Goal: Information Seeking & Learning: Learn about a topic

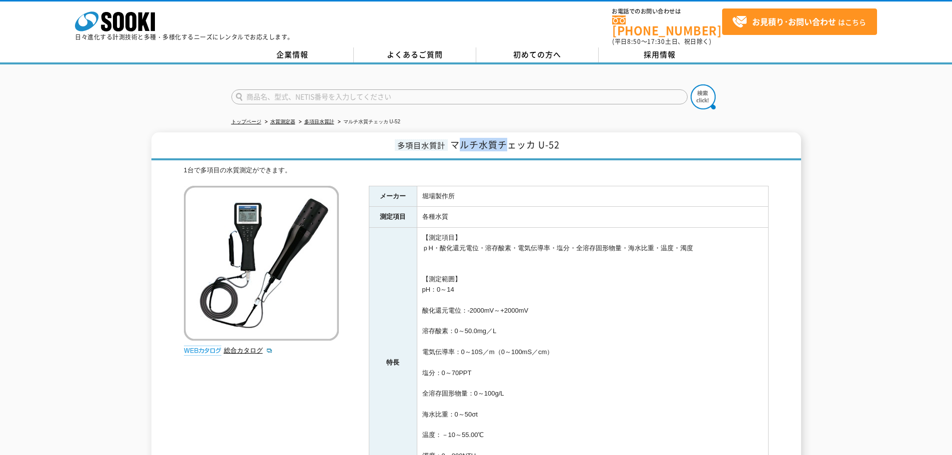
drag, startPoint x: 460, startPoint y: 141, endPoint x: 508, endPoint y: 139, distance: 48.0
click at [508, 139] on span "マルチ水質チェッカ U-52" at bounding box center [504, 144] width 109 height 13
click at [537, 139] on span "マルチ水質チェッカ U-52" at bounding box center [504, 144] width 109 height 13
drag, startPoint x: 539, startPoint y: 137, endPoint x: 579, endPoint y: 143, distance: 40.9
click at [579, 143] on h1 "多項目水質計 マルチ水質チェッカ U-52" at bounding box center [476, 146] width 650 height 28
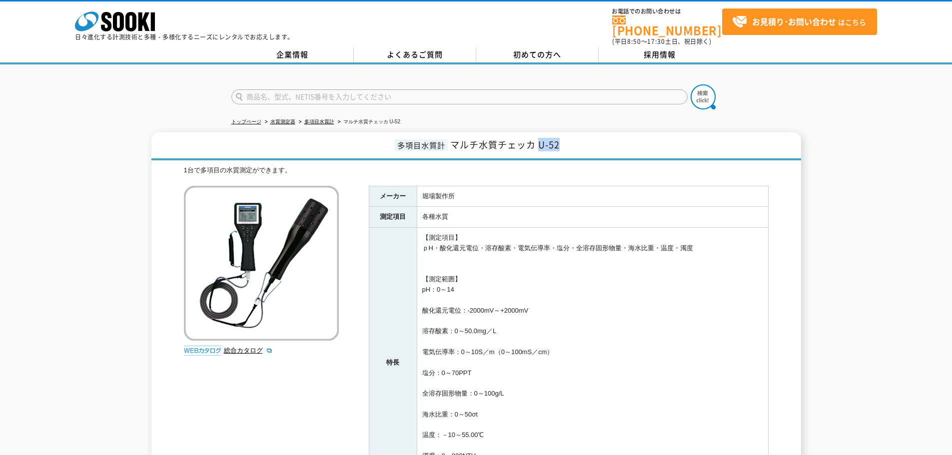
click at [579, 143] on h1 "多項目水質計 マルチ水質チェッカ U-52" at bounding box center [476, 146] width 650 height 28
drag, startPoint x: 500, startPoint y: 138, endPoint x: 544, endPoint y: 135, distance: 43.6
click at [544, 138] on span "マルチ水質チェッカ U-52" at bounding box center [504, 144] width 109 height 13
click at [559, 138] on span "マルチ水質チェッカ U-52" at bounding box center [504, 144] width 109 height 13
drag, startPoint x: 423, startPoint y: 242, endPoint x: 705, endPoint y: 239, distance: 282.0
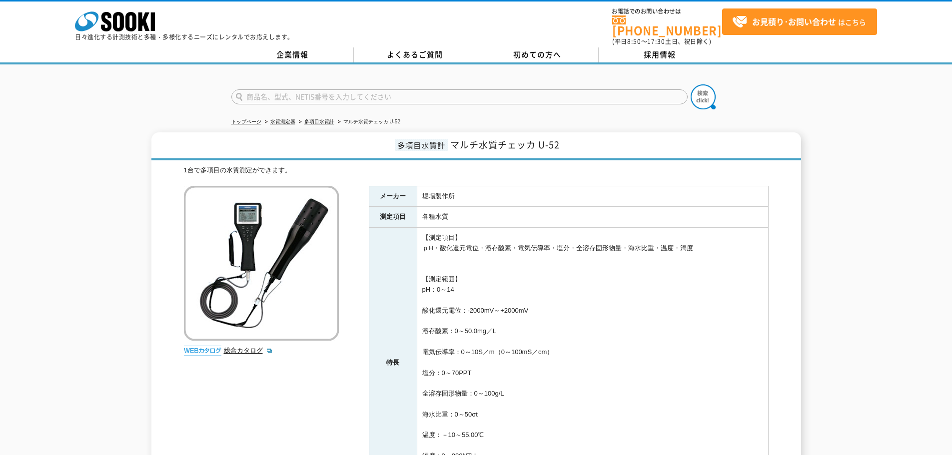
click at [705, 239] on td "【測定項目】 ｐH・酸化還元電位・溶存酸素・電気伝導率・塩分・全溶存固形物量・海水比重・温度・濁度 【測定範囲】 pH：0～14 酸化還元電位：-2000mV…" at bounding box center [592, 363] width 351 height 270
click at [670, 247] on td "【測定項目】 ｐH・酸化還元電位・溶存酸素・電気伝導率・塩分・全溶存固形物量・海水比重・温度・濁度 【測定範囲】 pH：0～14 酸化還元電位：-2000mV…" at bounding box center [592, 363] width 351 height 270
drag, startPoint x: 423, startPoint y: 242, endPoint x: 705, endPoint y: 240, distance: 282.5
click at [705, 240] on td "【測定項目】 ｐH・酸化還元電位・溶存酸素・電気伝導率・塩分・全溶存固形物量・海水比重・温度・濁度 【測定範囲】 pH：0～14 酸化還元電位：-2000mV…" at bounding box center [592, 363] width 351 height 270
click at [499, 270] on td "【測定項目】 ｐH・酸化還元電位・溶存酸素・電気伝導率・塩分・全溶存固形物量・海水比重・温度・濁度 【測定範囲】 pH：0～14 酸化還元電位：-2000mV…" at bounding box center [592, 363] width 351 height 270
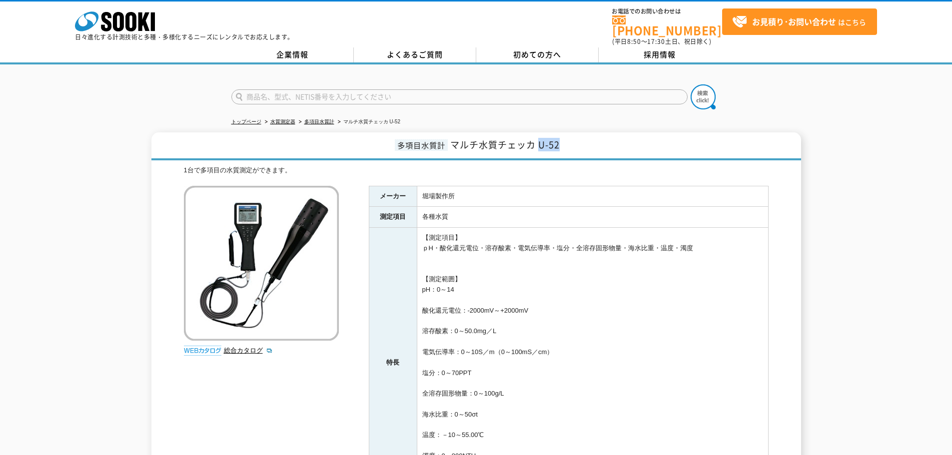
drag, startPoint x: 540, startPoint y: 139, endPoint x: 564, endPoint y: 138, distance: 23.5
click at [564, 138] on h1 "多項目水質計 マルチ水質チェッカ U-52" at bounding box center [476, 146] width 650 height 28
click at [561, 147] on h1 "多項目水質計 マルチ水質チェッカ U-52" at bounding box center [476, 146] width 650 height 28
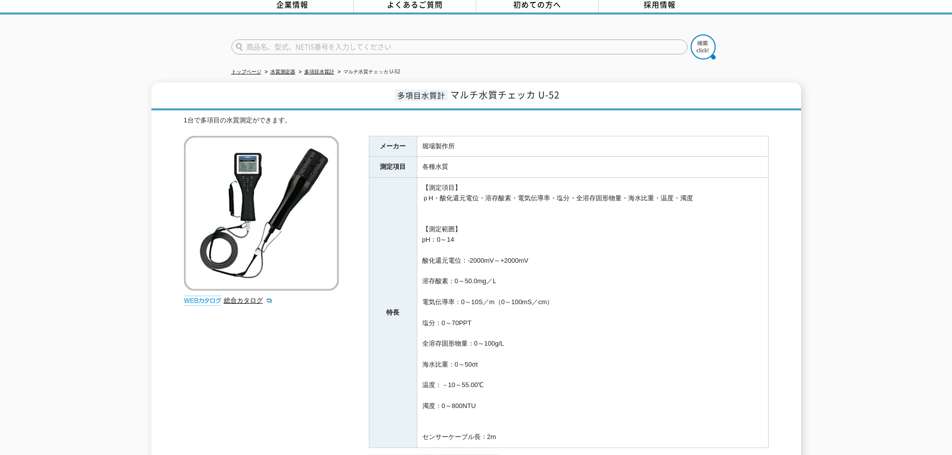
scroll to position [150, 0]
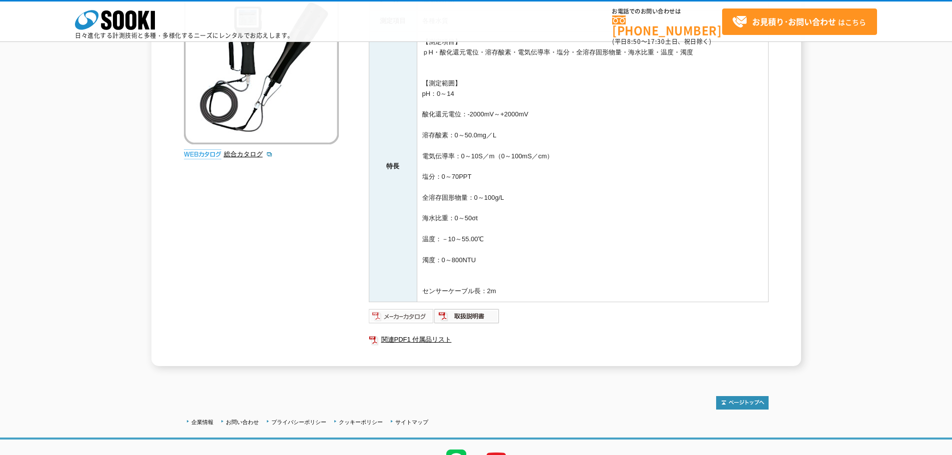
click at [417, 314] on img at bounding box center [401, 316] width 65 height 16
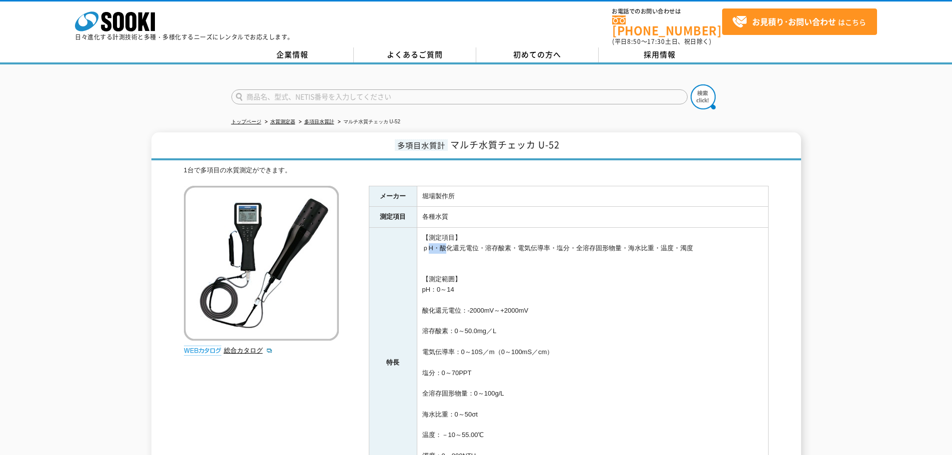
drag, startPoint x: 422, startPoint y: 242, endPoint x: 438, endPoint y: 242, distance: 15.5
click at [438, 242] on td "【測定項目】 ｐH・酸化還元電位・溶存酸素・電気伝導率・塩分・全溶存固形物量・海水比重・温度・濁度 【測定範囲】 pH：0～14 酸化還元電位：-2000mV…" at bounding box center [592, 363] width 351 height 270
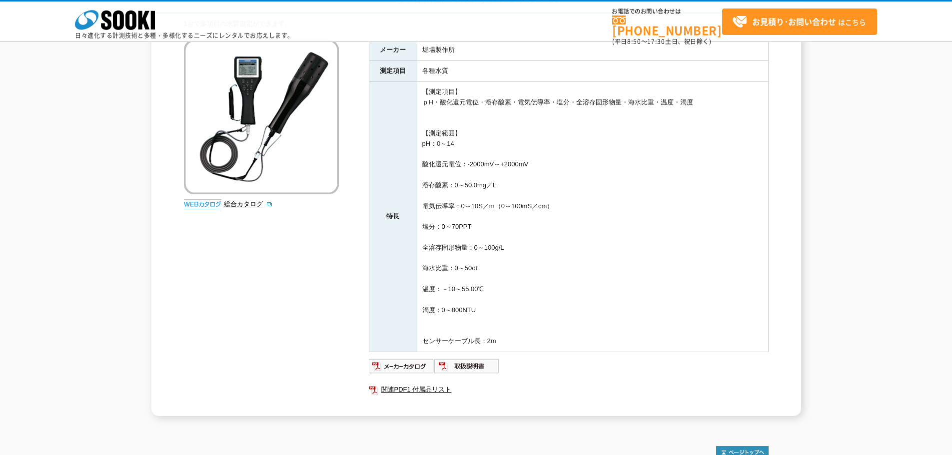
click at [555, 162] on td "【測定項目】 ｐH・酸化還元電位・溶存酸素・電気伝導率・塩分・全溶存固形物量・海水比重・温度・濁度 【測定範囲】 pH：0～14 酸化還元電位：-2000mV…" at bounding box center [592, 216] width 351 height 270
drag, startPoint x: 424, startPoint y: 103, endPoint x: 698, endPoint y: 95, distance: 274.1
click at [698, 95] on td "【測定項目】 ｐH・酸化還元電位・溶存酸素・電気伝導率・塩分・全溶存固形物量・海水比重・温度・濁度 【測定範囲】 pH：0～14 酸化還元電位：-2000mV…" at bounding box center [592, 216] width 351 height 270
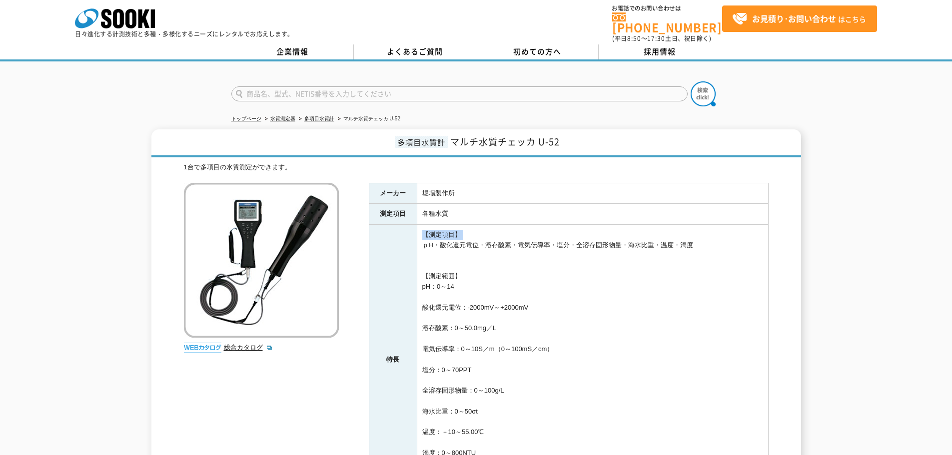
scroll to position [0, 0]
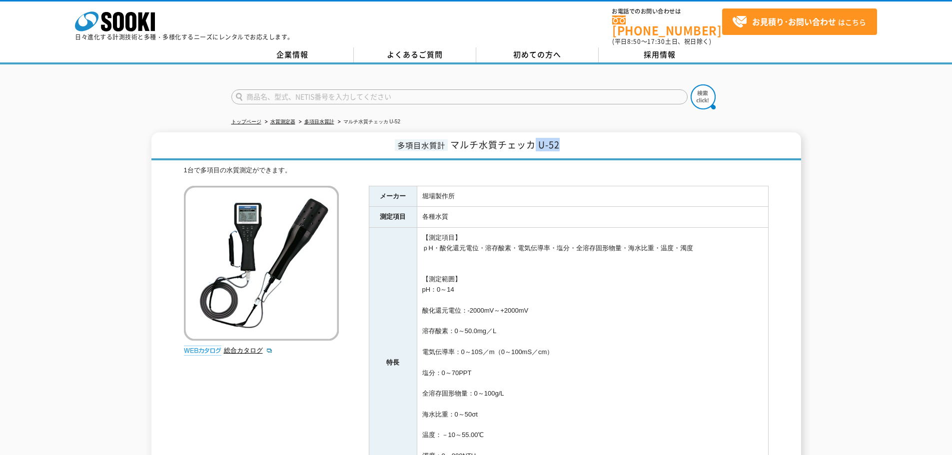
drag, startPoint x: 537, startPoint y: 141, endPoint x: 577, endPoint y: 137, distance: 40.2
click at [577, 137] on h1 "多項目水質計 マルチ水質チェッカ U-52" at bounding box center [476, 146] width 650 height 28
click at [593, 215] on td "各種水質" at bounding box center [592, 217] width 351 height 21
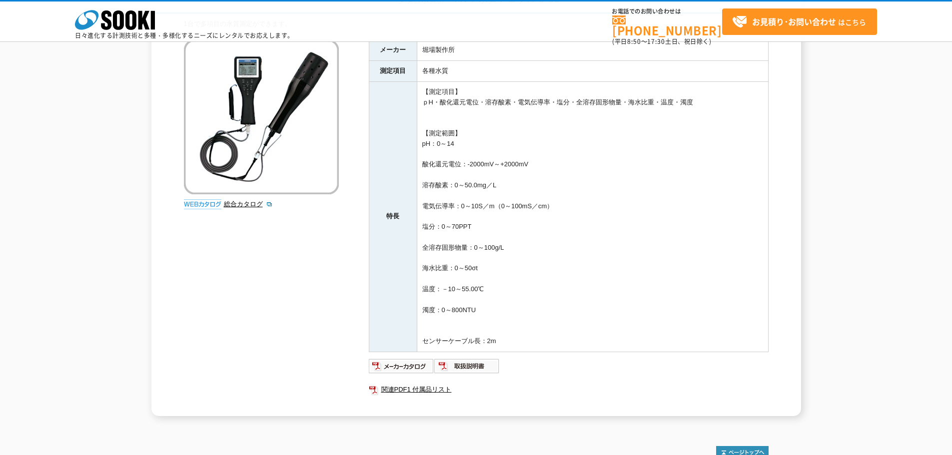
scroll to position [50, 0]
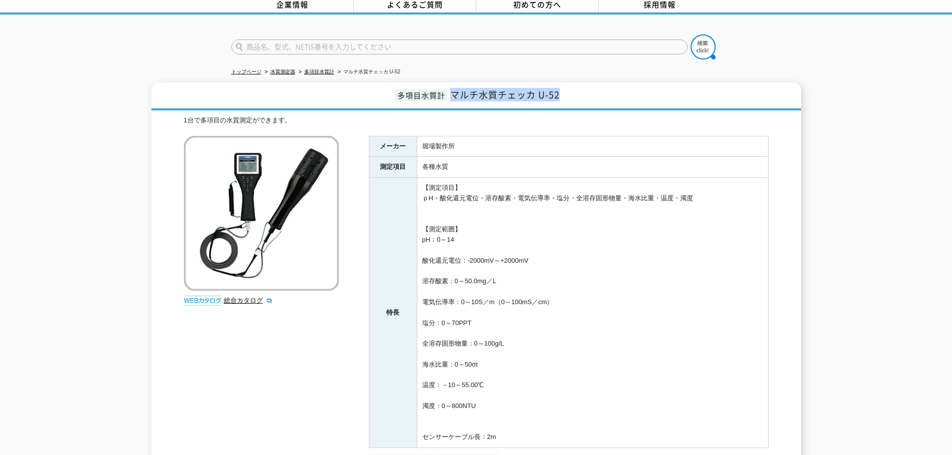
drag, startPoint x: 453, startPoint y: 89, endPoint x: 574, endPoint y: 87, distance: 121.0
click at [574, 87] on h1 "多項目水質計 マルチ水質チェッカ U-52" at bounding box center [476, 96] width 650 height 28
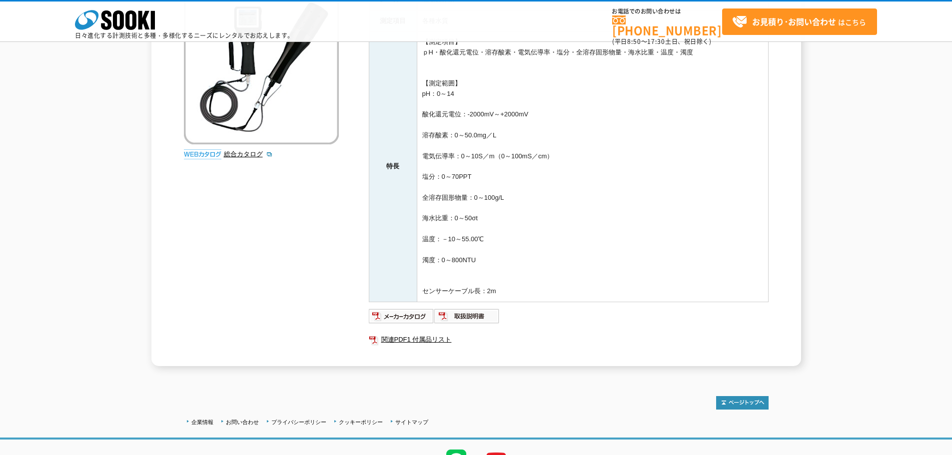
scroll to position [0, 0]
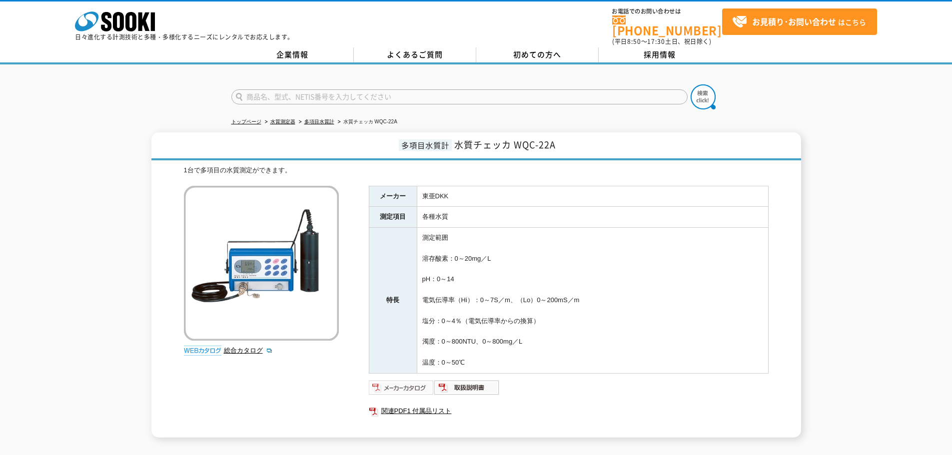
click at [404, 380] on img at bounding box center [401, 388] width 65 height 16
